Goal: Task Accomplishment & Management: Manage account settings

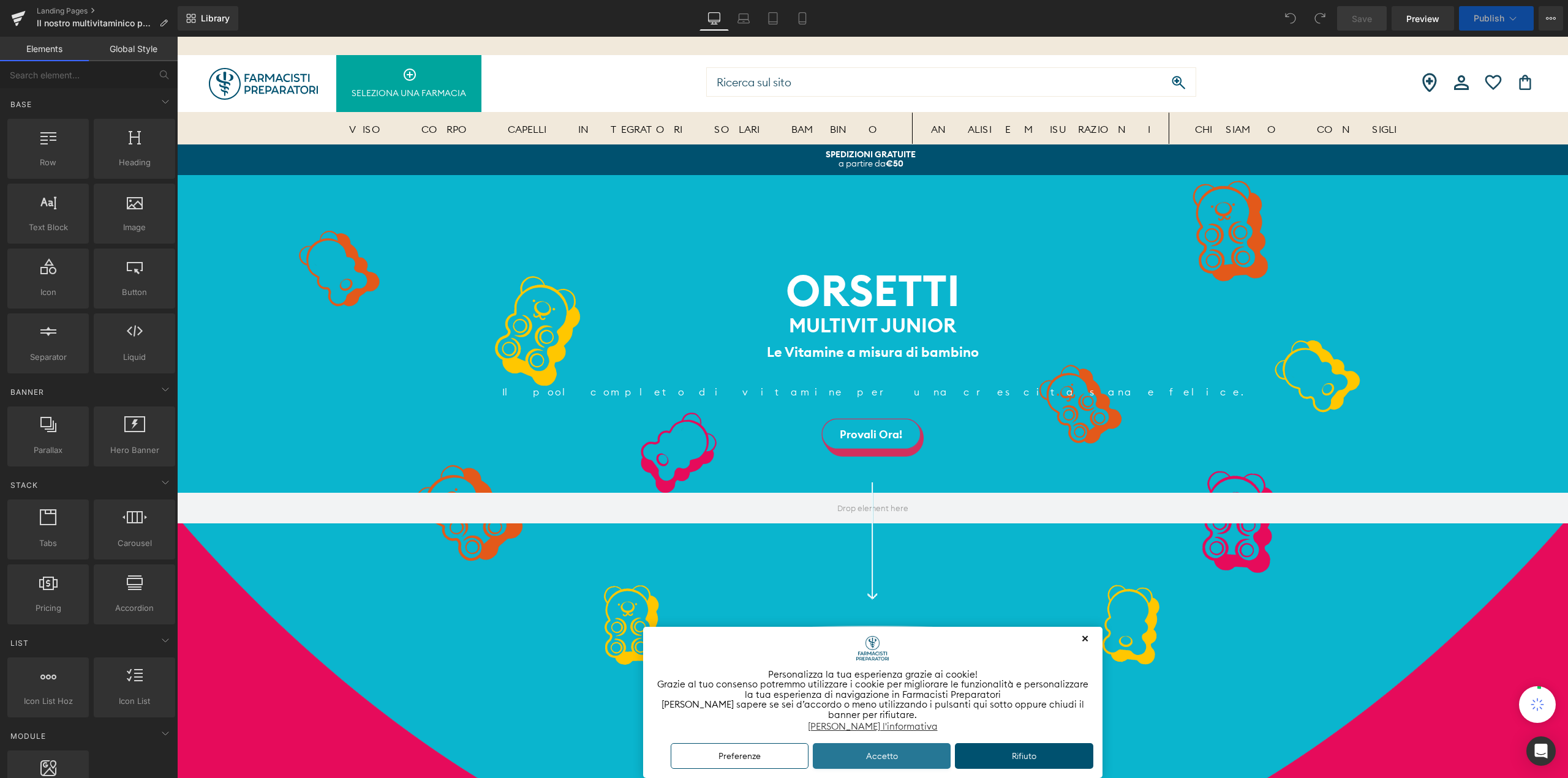
click at [904, 766] on button "Accetto" at bounding box center [882, 756] width 138 height 26
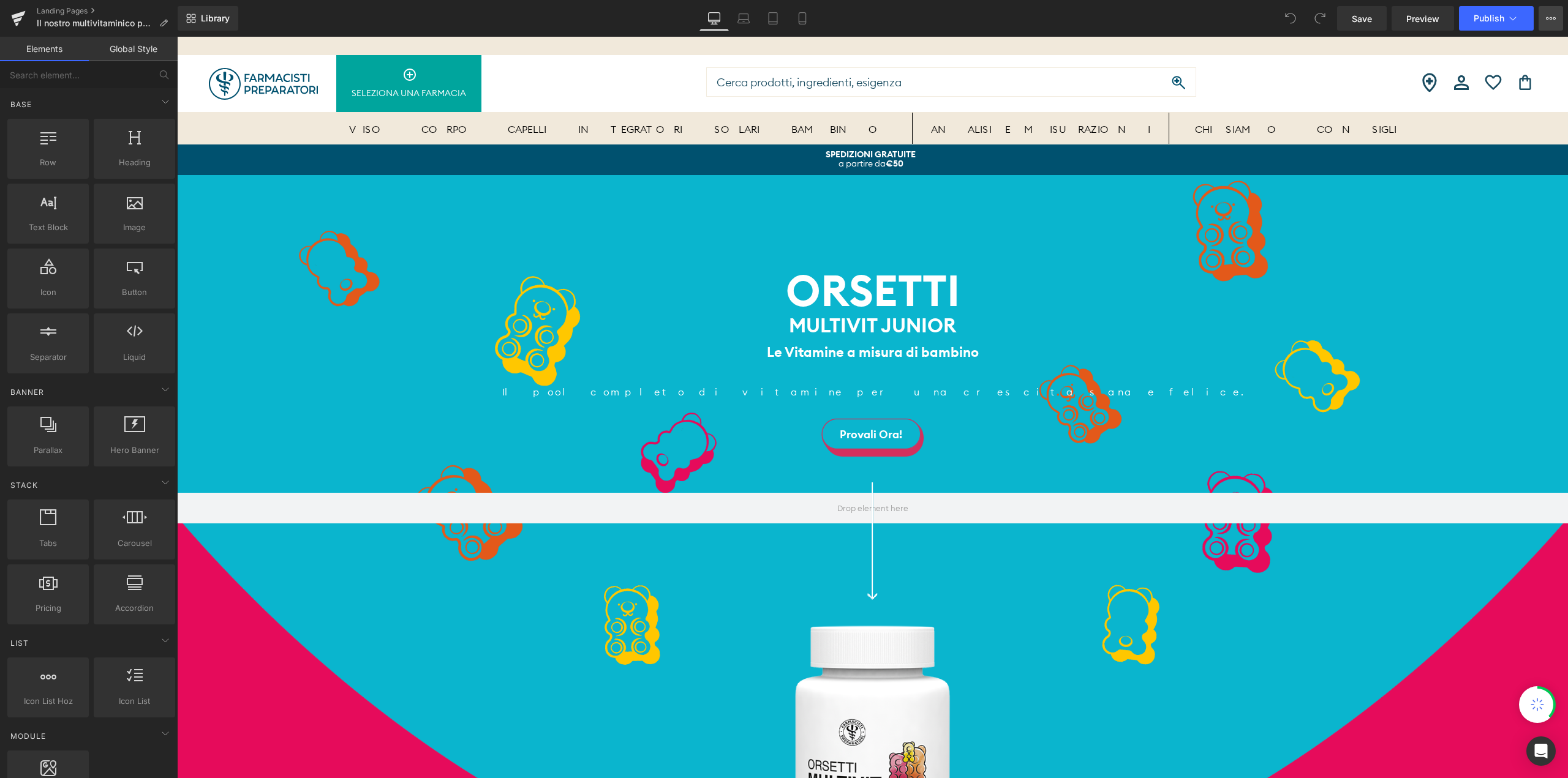
click at [1557, 17] on button "View Live Page View with current Template Save Template to Library Schedule Pub…" at bounding box center [1551, 18] width 25 height 25
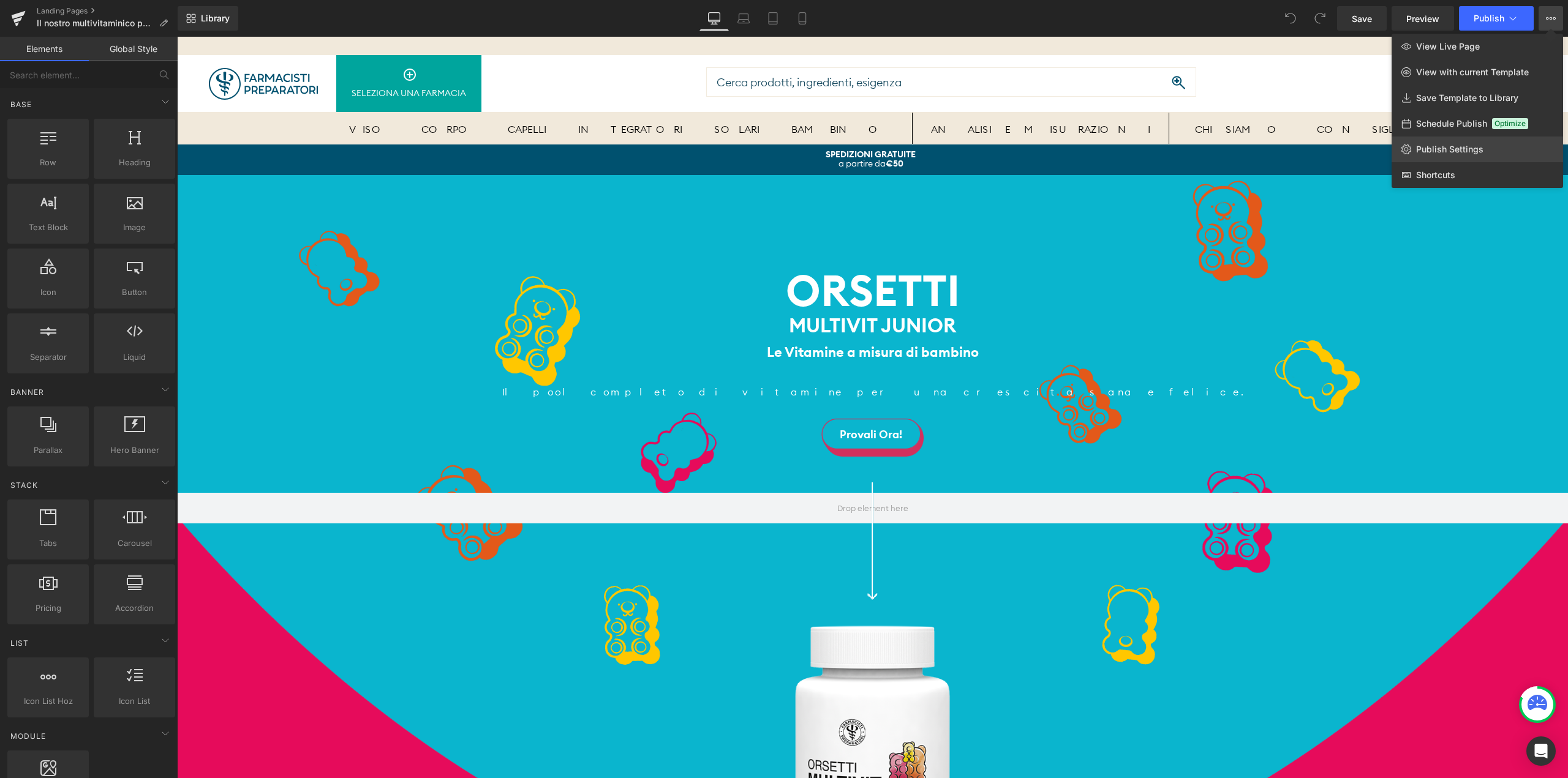
click at [1475, 153] on span "Publish Settings" at bounding box center [1449, 149] width 67 height 11
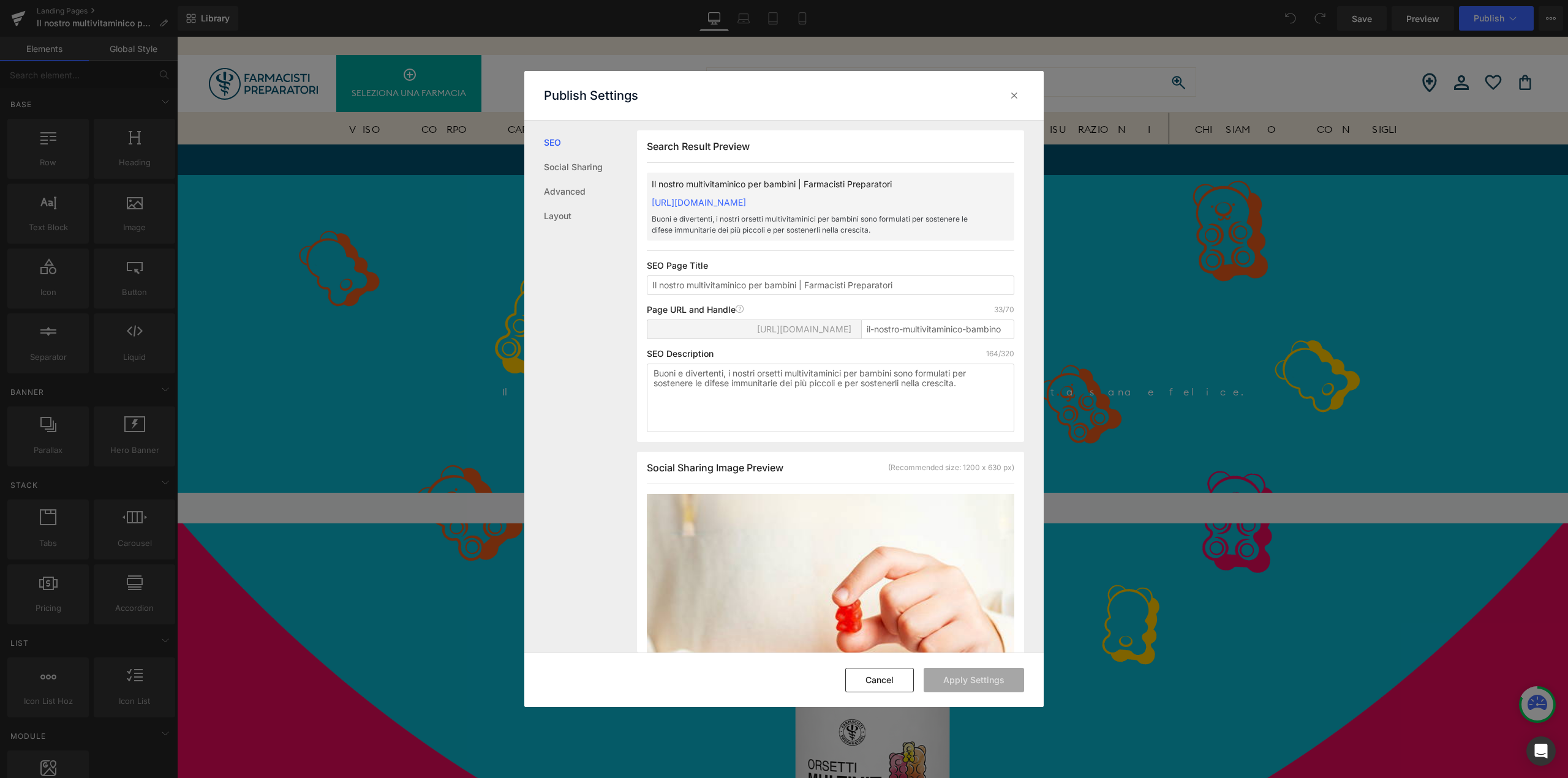
scroll to position [1, 0]
drag, startPoint x: 901, startPoint y: 281, endPoint x: 644, endPoint y: 284, distance: 257.0
click at [644, 284] on div "Search Result Preview Il nostro multivitaminico per bambini | Farmacisti Prepar…" at bounding box center [830, 285] width 387 height 312
drag, startPoint x: 654, startPoint y: 373, endPoint x: 1016, endPoint y: 391, distance: 362.4
click at [1016, 391] on div "Search Result Preview Il nostro multivitaminico per bambini | Farmacisti Prepar…" at bounding box center [830, 285] width 387 height 312
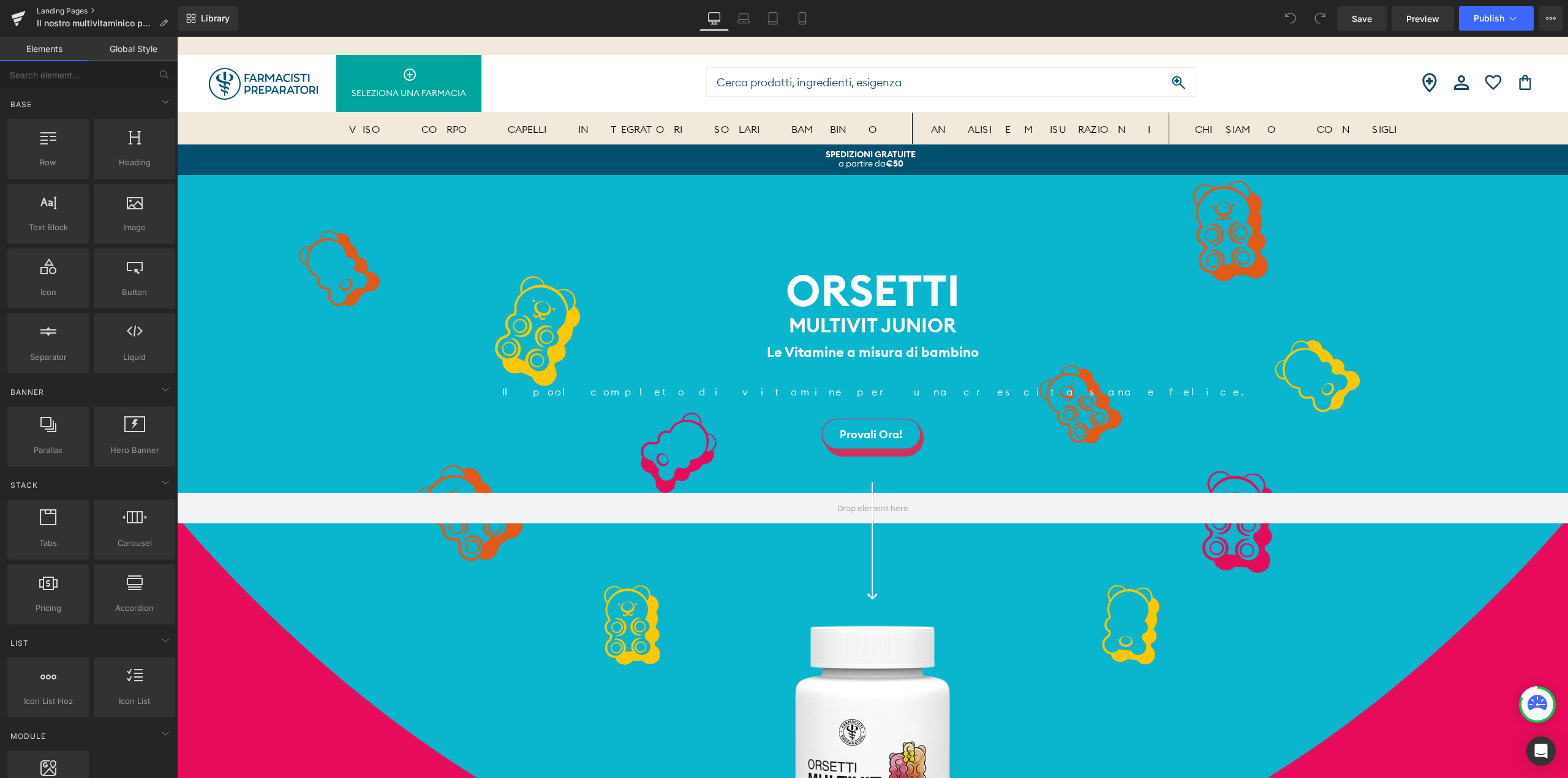
click at [77, 13] on link "Landing Pages" at bounding box center [107, 11] width 141 height 10
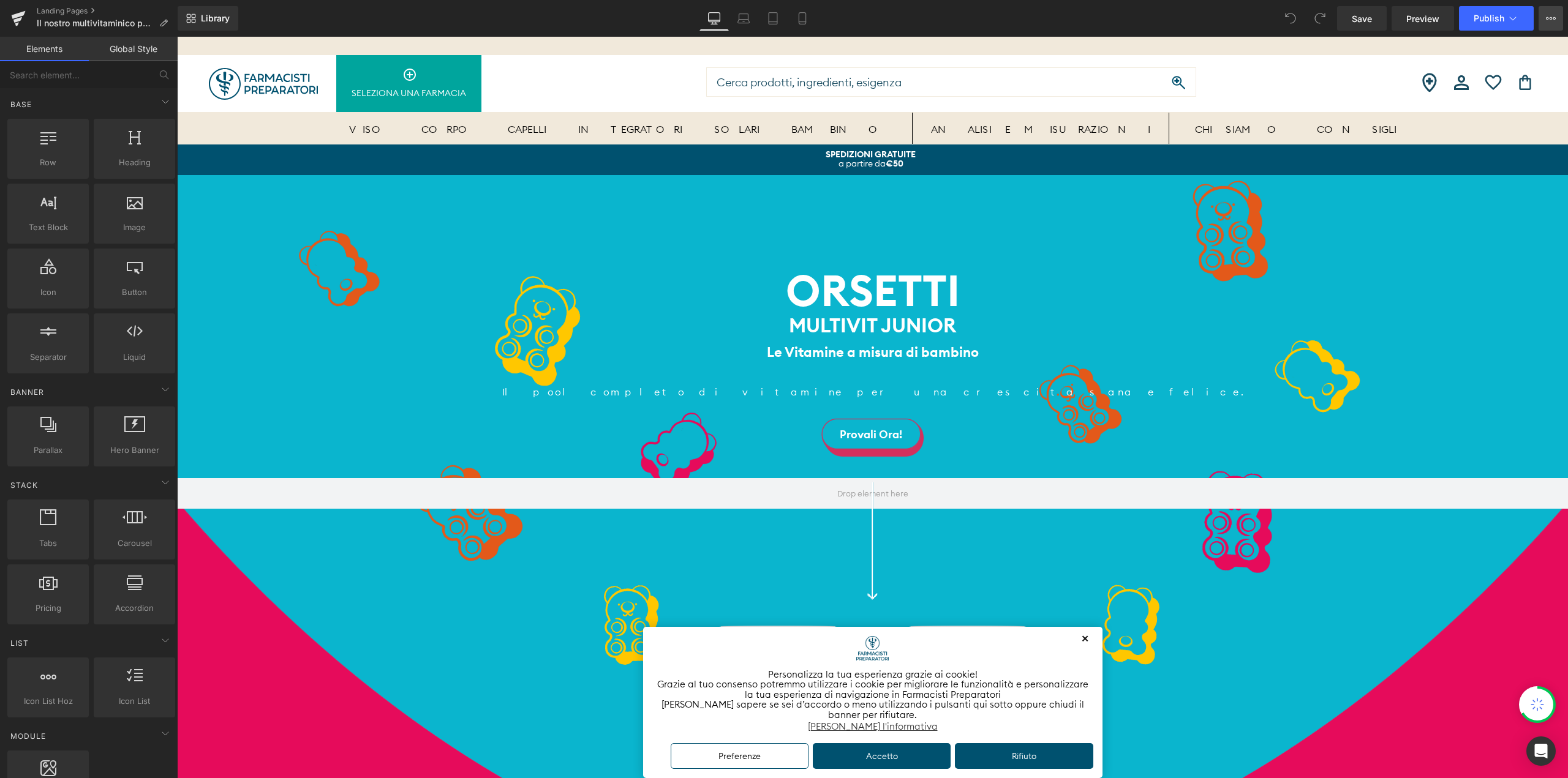
click at [1557, 20] on button "View Live Page View with current Template Save Template to Library Schedule Pub…" at bounding box center [1551, 18] width 25 height 25
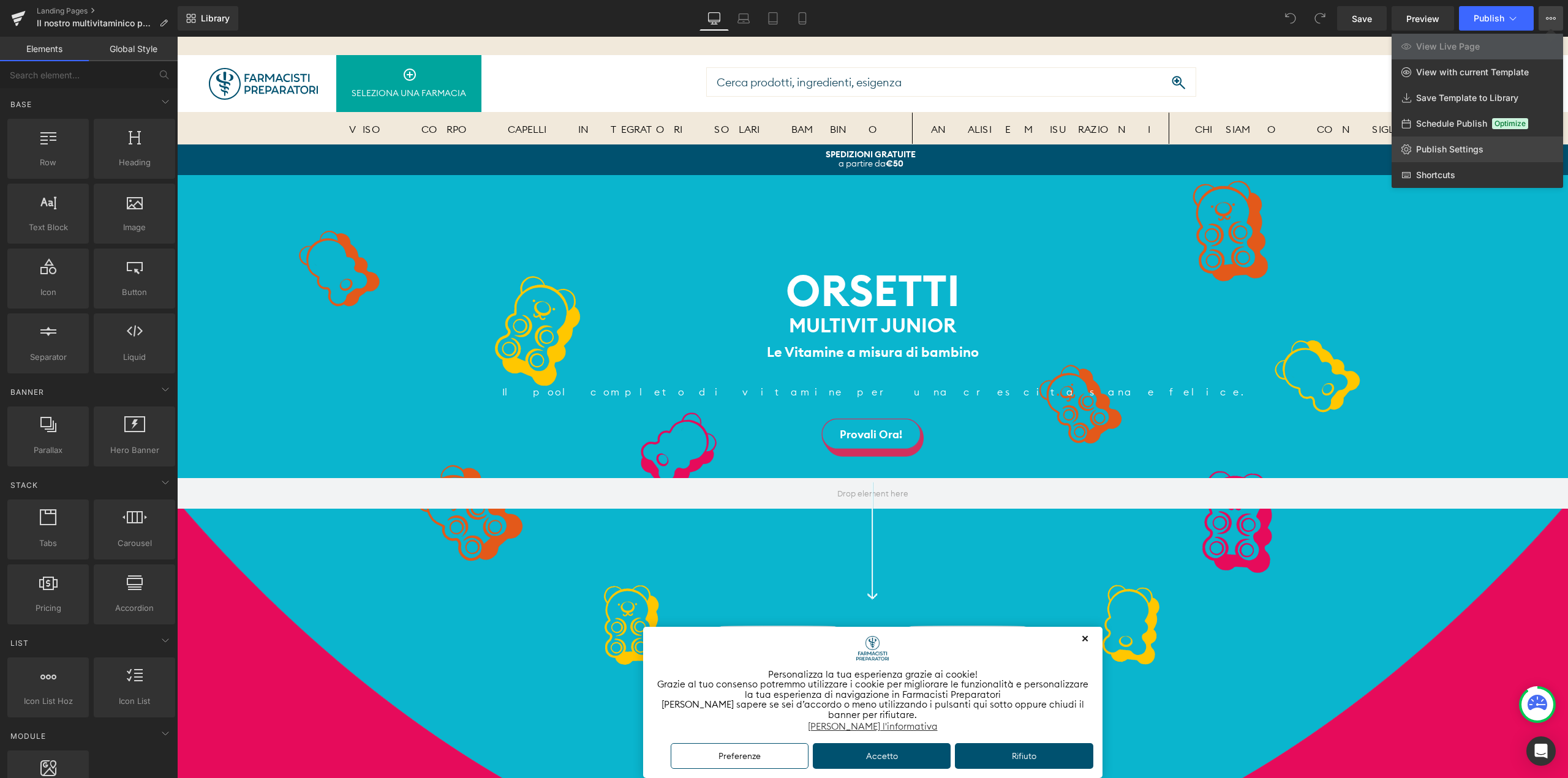
click at [1416, 148] on span "Publish Settings" at bounding box center [1449, 149] width 67 height 11
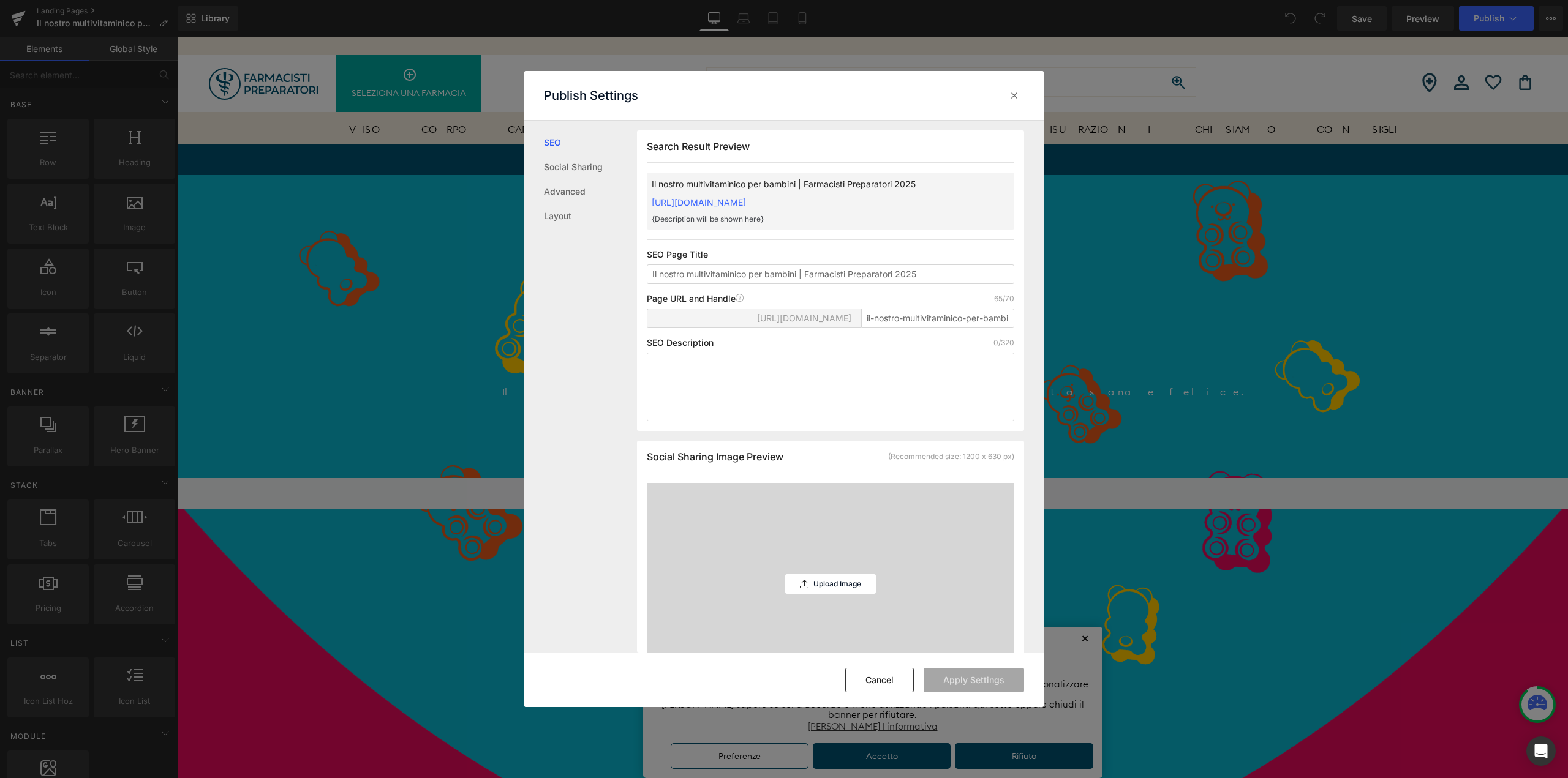
scroll to position [1, 0]
drag, startPoint x: 937, startPoint y: 284, endPoint x: 588, endPoint y: 266, distance: 349.5
click at [588, 266] on div "SEO Social Sharing Advanced Layout Search Result Preview Il nostro multivitamin…" at bounding box center [783, 387] width 519 height 533
type input "Il nostro multivitaminico per bambini | Farmacisti Preparatori"
click at [979, 328] on input "il-nostro-multivitaminico-per-bambini-farmacisti-preparatori-2025" at bounding box center [938, 318] width 153 height 20
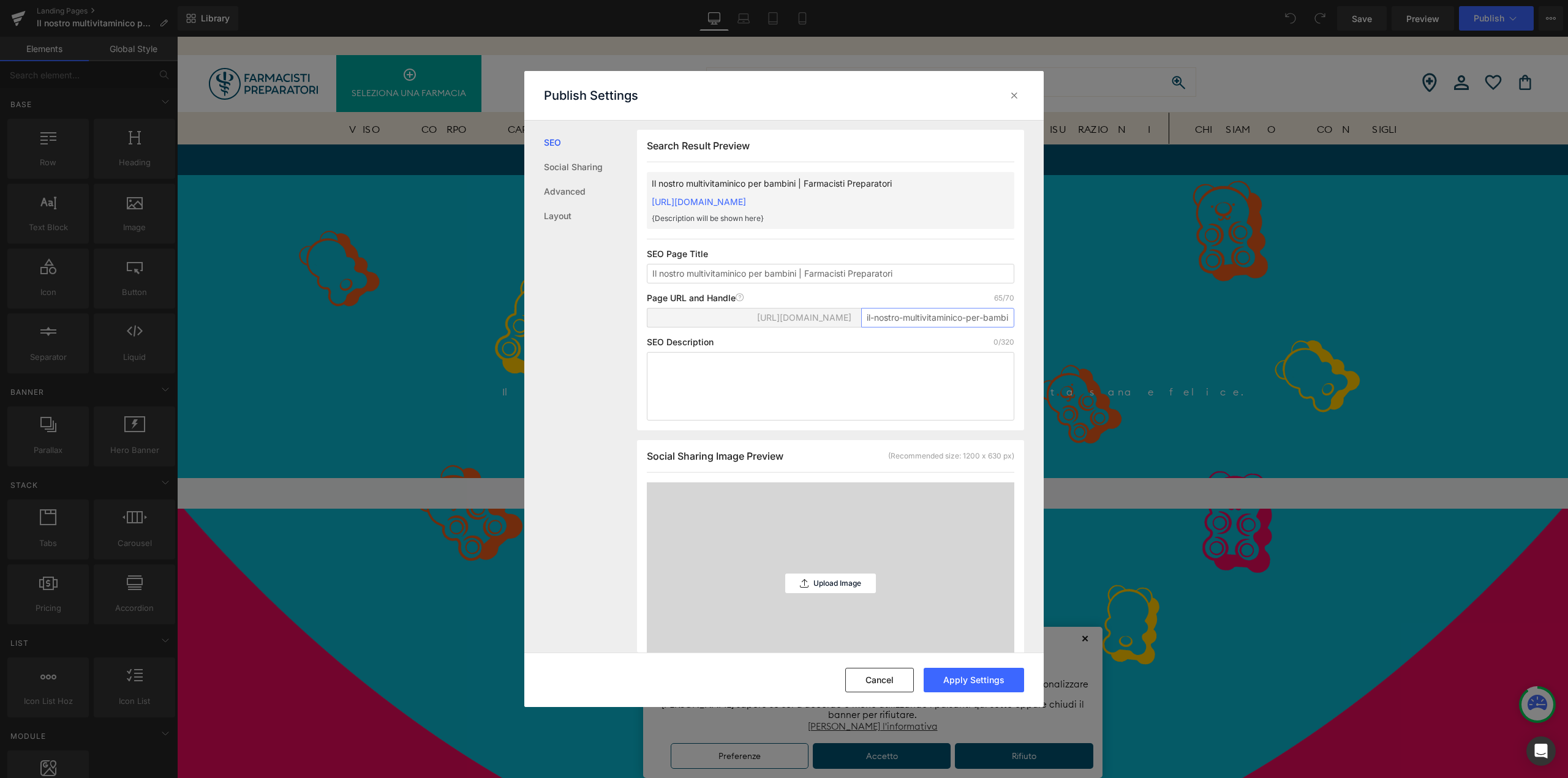
scroll to position [0, 130]
drag, startPoint x: 986, startPoint y: 331, endPoint x: 1032, endPoint y: 334, distance: 46.1
click at [1032, 334] on div "Search Result Preview Il nostro multivitaminico per bambini | Farmacisti Prepar…" at bounding box center [840, 387] width 407 height 533
click at [930, 328] on input "il-nostro-multivitaminico-per-bambini-farmacisti-preparatori-2025" at bounding box center [938, 318] width 153 height 20
drag, startPoint x: 1004, startPoint y: 329, endPoint x: 980, endPoint y: 329, distance: 24.0
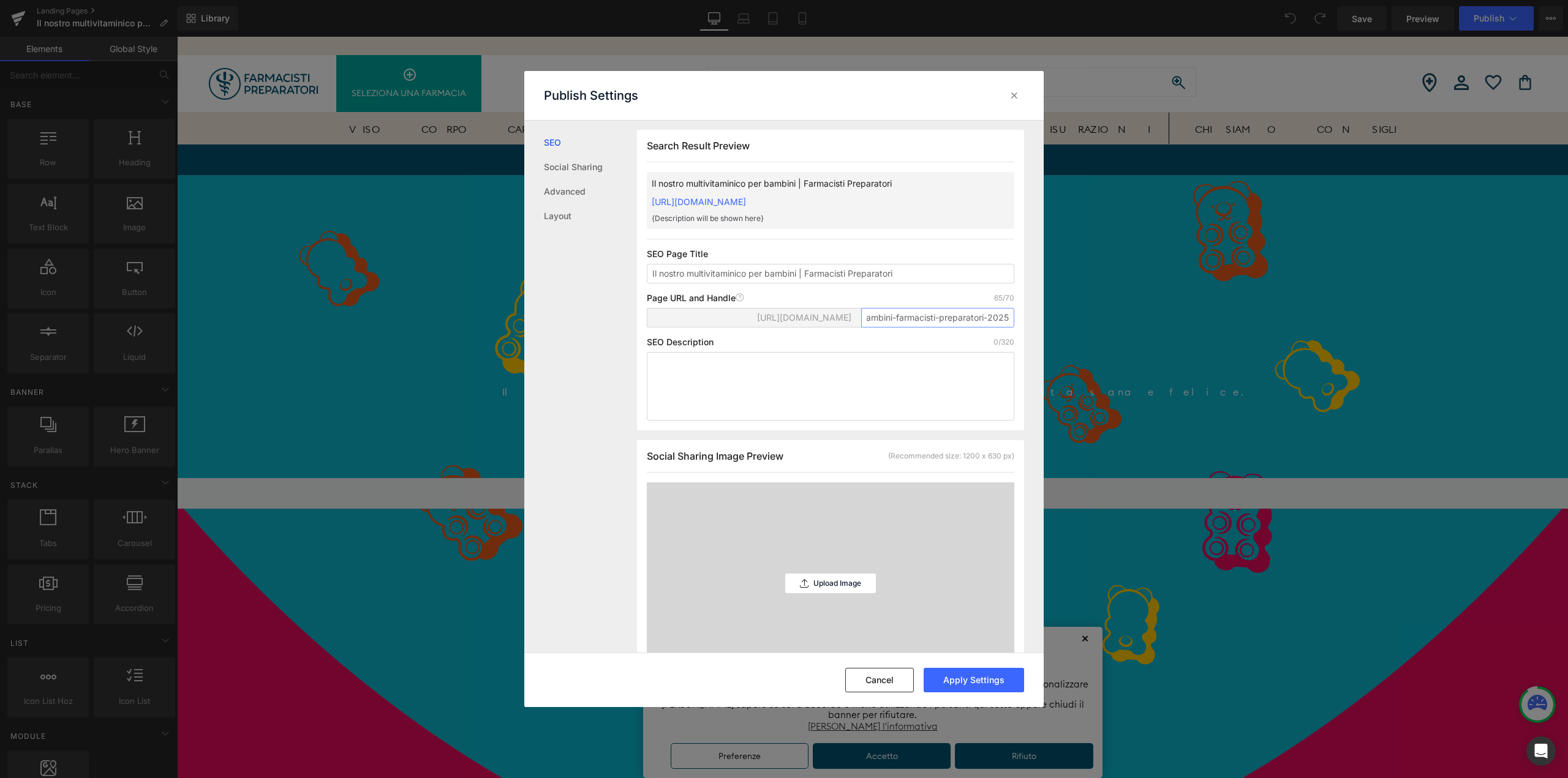
click at [980, 328] on input "il-nostro-multivitaminico-per-bambini-farmacisti-preparatori-2025" at bounding box center [938, 318] width 153 height 20
drag, startPoint x: 927, startPoint y: 332, endPoint x: 779, endPoint y: 316, distance: 148.9
click at [779, 316] on div "Page URL and Handle Page URL Address 60/70 https://farmacistipreparatori.myshop…" at bounding box center [830, 315] width 368 height 44
click at [900, 328] on input "il-nostro-multivitaminico-per-bambini-farmacisti-preparatori" at bounding box center [938, 318] width 153 height 20
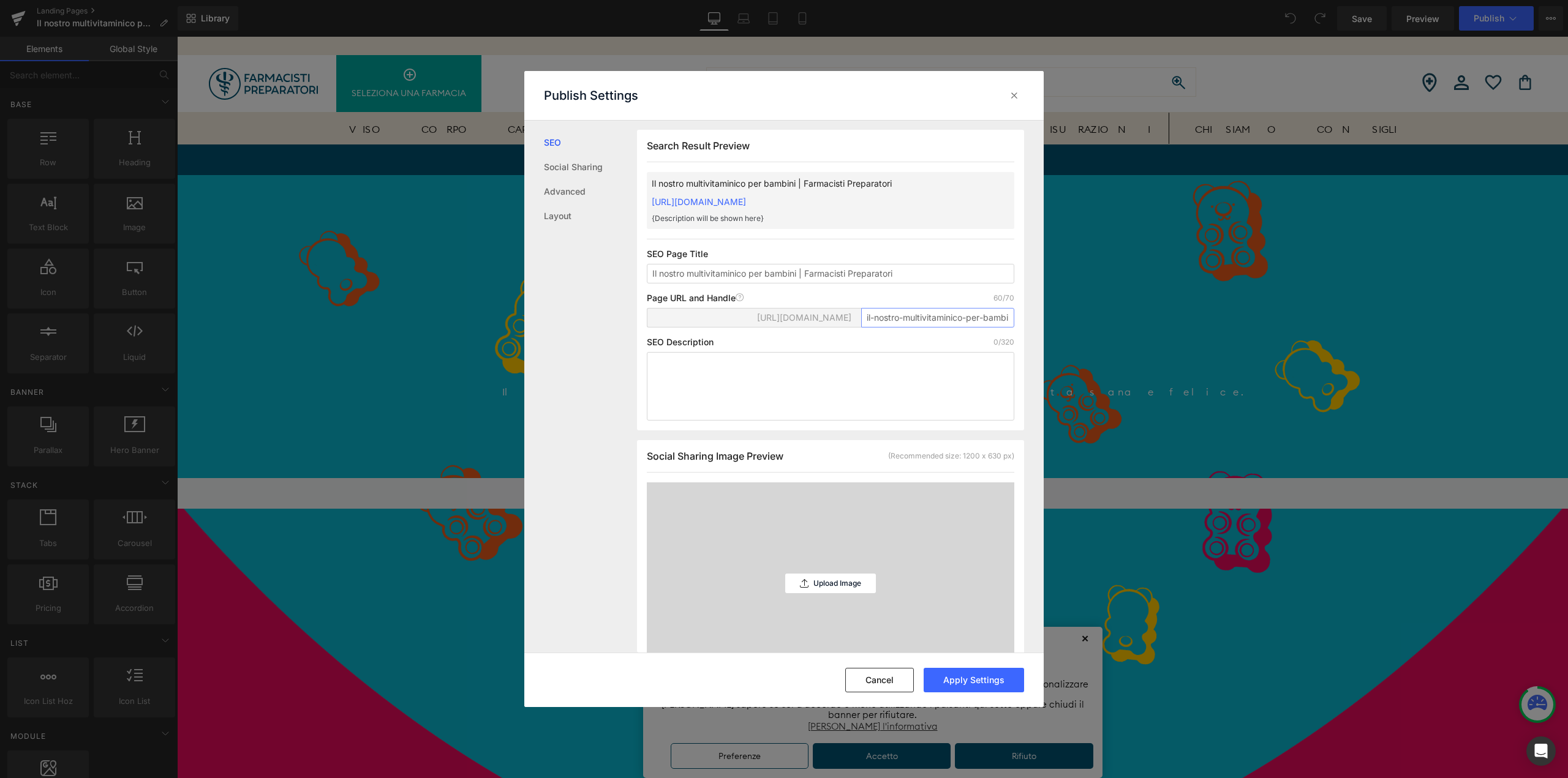
drag, startPoint x: 901, startPoint y: 328, endPoint x: 860, endPoint y: 331, distance: 41.1
click at [861, 328] on input "il-nostro-multivitaminico-per-bambini-farmacisti-preparatori" at bounding box center [938, 318] width 153 height 20
type input "multivitaminico-per-bambini-farmacisti-preparatori"
click at [675, 381] on textarea at bounding box center [830, 386] width 368 height 69
paste textarea "Buoni e divertenti, i nostri orsetti multivitaminici per bambini sono formulati…"
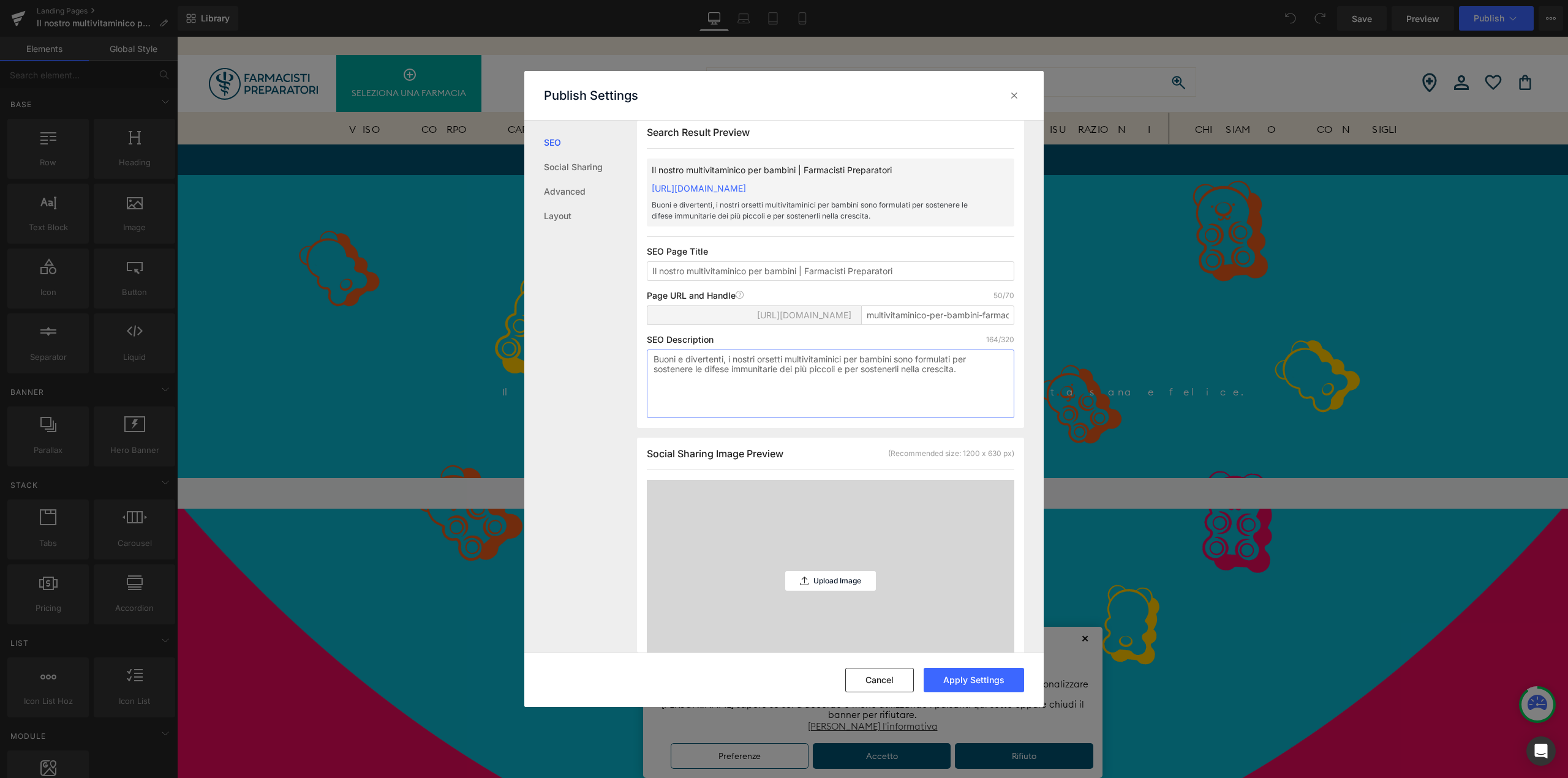
scroll to position [1, 0]
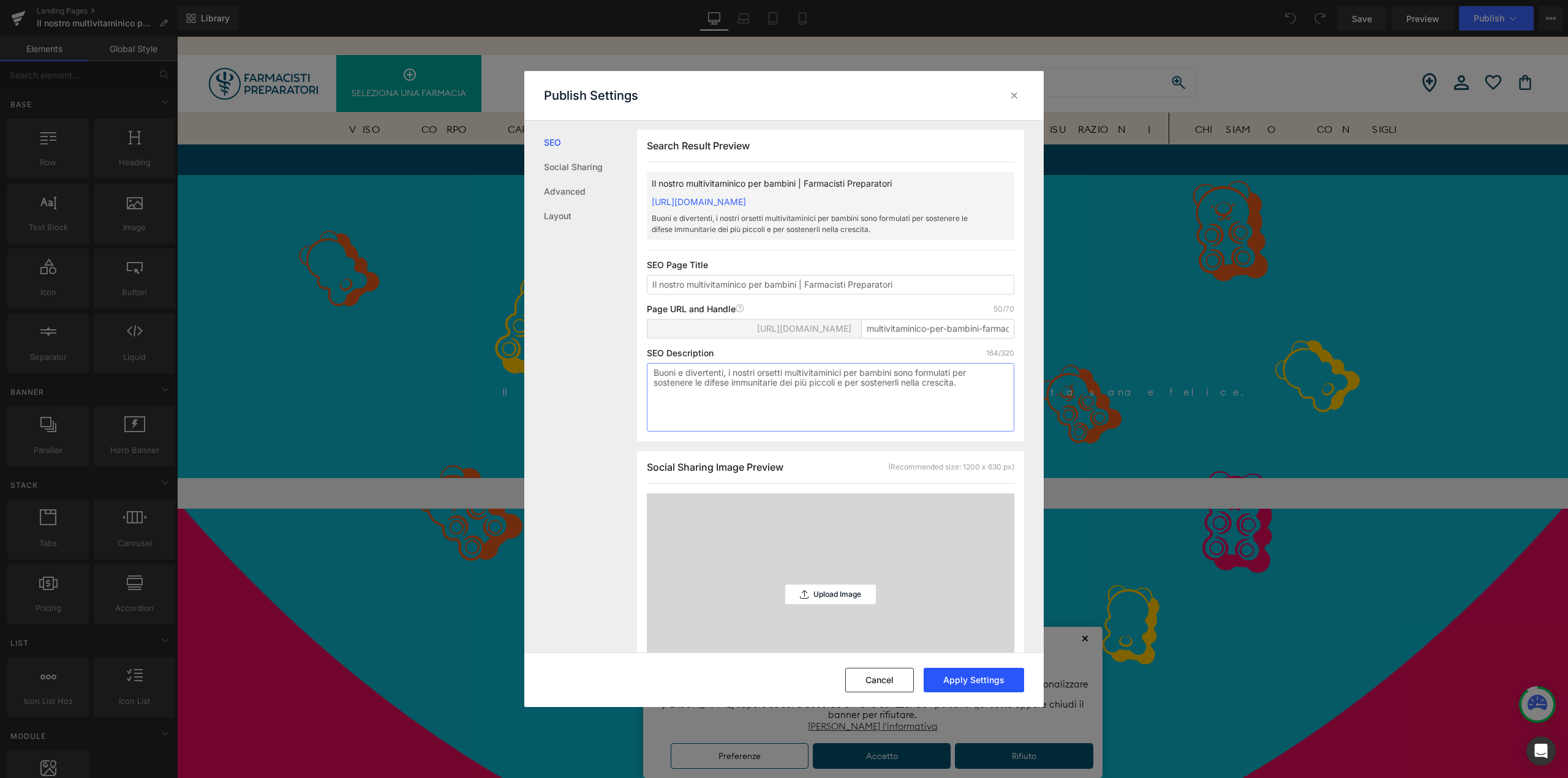
type textarea "Buoni e divertenti, i nostri orsetti multivitaminici per bambini sono formulati…"
click at [982, 675] on button "Apply Settings" at bounding box center [974, 680] width 101 height 25
drag, startPoint x: 1009, startPoint y: 90, endPoint x: 843, endPoint y: 60, distance: 168.7
click at [1009, 90] on icon at bounding box center [1014, 96] width 12 height 12
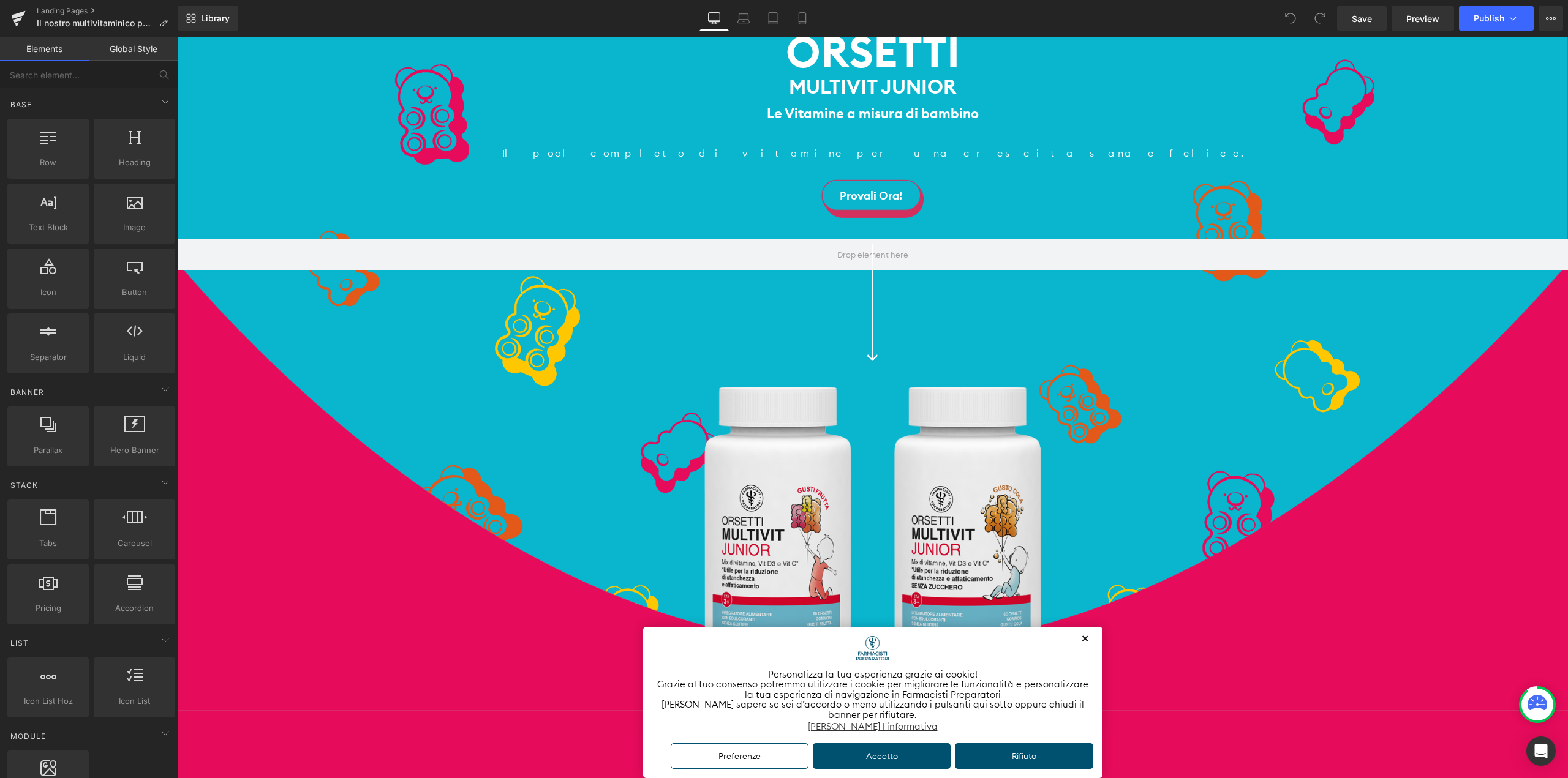
scroll to position [428, 0]
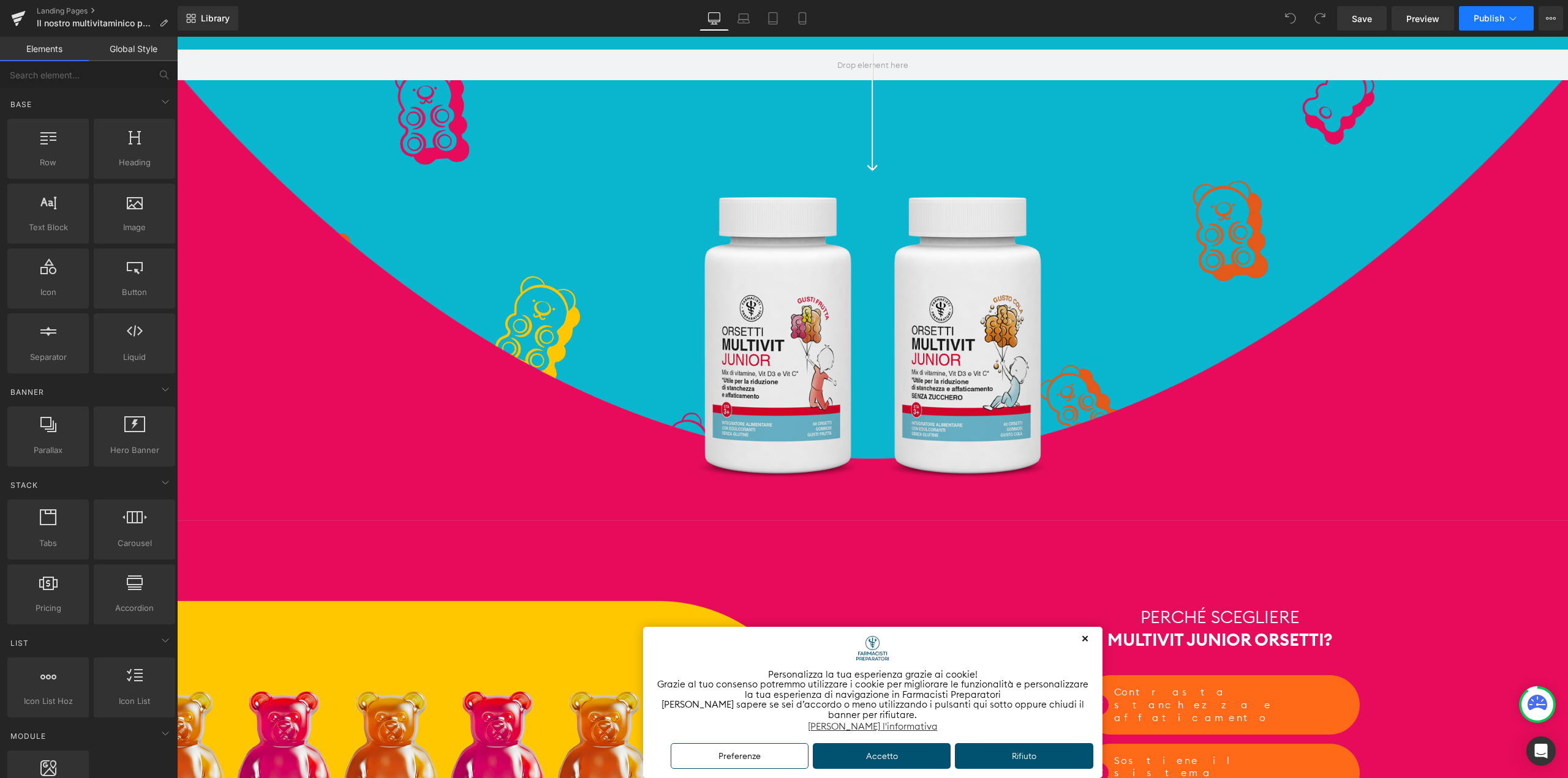
click at [1477, 25] on button "Publish" at bounding box center [1496, 18] width 75 height 25
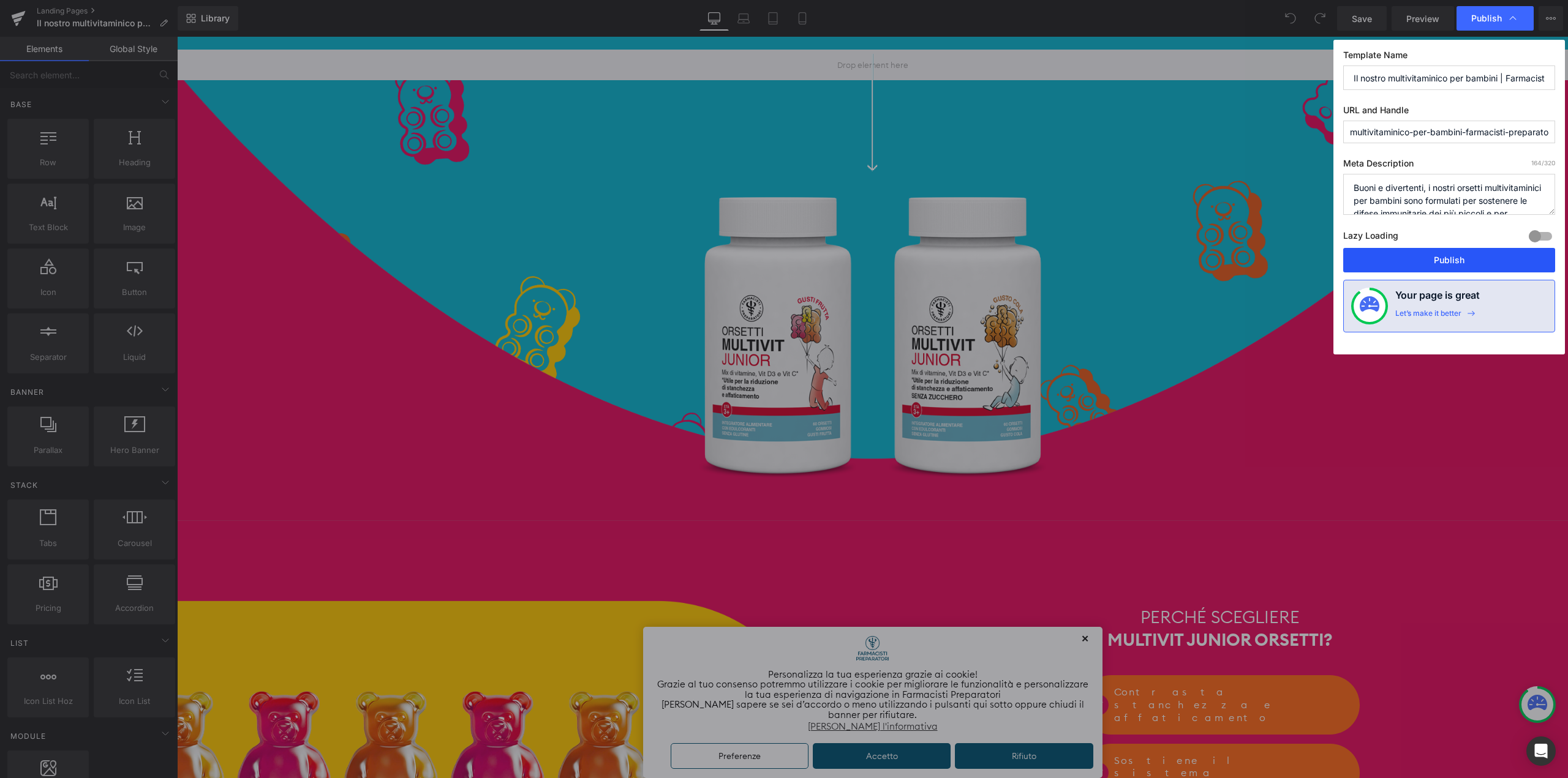
drag, startPoint x: 1424, startPoint y: 256, endPoint x: 437, endPoint y: 188, distance: 989.3
click at [1424, 256] on button "Publish" at bounding box center [1449, 261] width 212 height 25
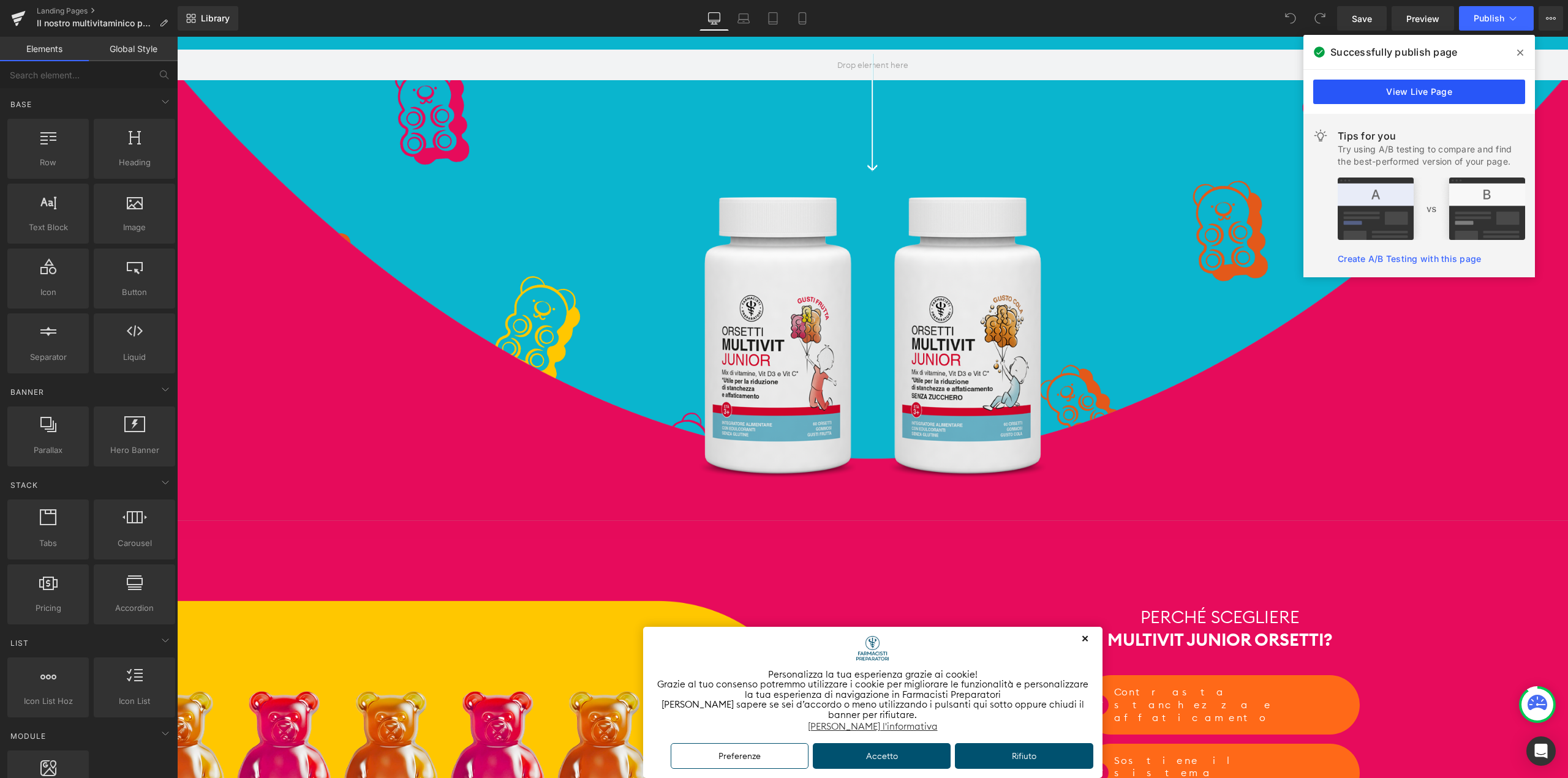
click at [1448, 86] on link "View Live Page" at bounding box center [1419, 92] width 212 height 25
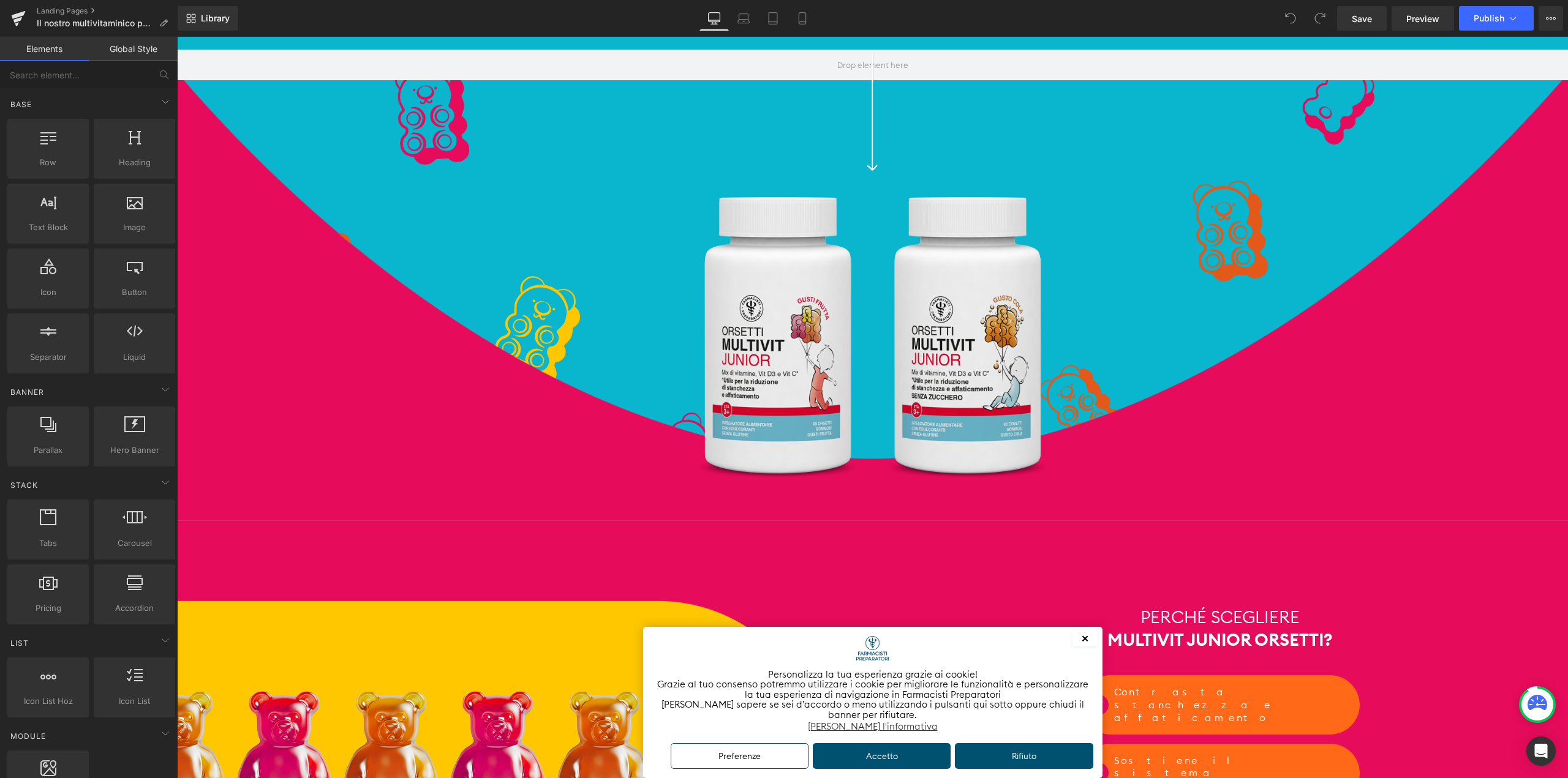
click at [1084, 640] on button "✕" at bounding box center [1084, 638] width 25 height 15
